Goal: Task Accomplishment & Management: Use online tool/utility

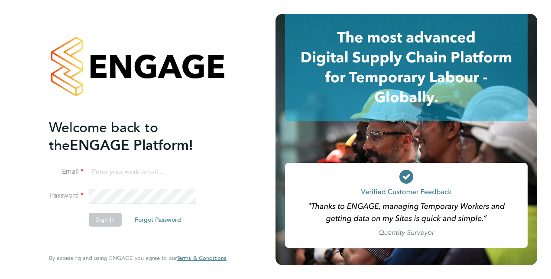
click at [109, 168] on input at bounding box center [142, 173] width 107 height 16
type input "[EMAIL_ADDRESS][DOMAIN_NAME]"
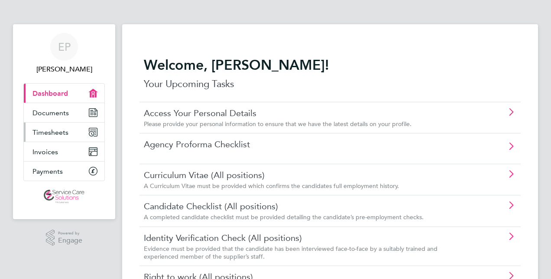
click at [49, 125] on link "Timesheets" at bounding box center [64, 132] width 81 height 19
